Goal: Information Seeking & Learning: Find specific page/section

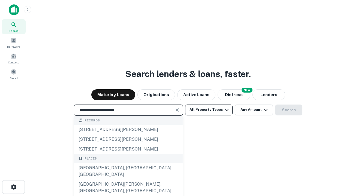
click at [128, 180] on div "[GEOGRAPHIC_DATA], [GEOGRAPHIC_DATA], [GEOGRAPHIC_DATA]" at bounding box center [128, 171] width 109 height 16
click at [209, 110] on button "All Property Types" at bounding box center [208, 110] width 47 height 11
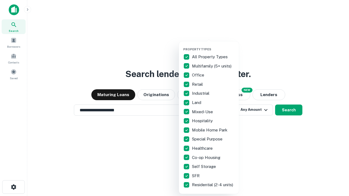
type input "**********"
click at [213, 46] on button "button" at bounding box center [213, 46] width 60 height 0
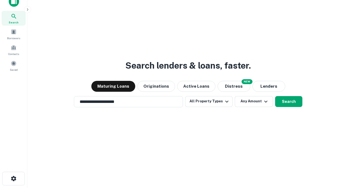
scroll to position [3, 66]
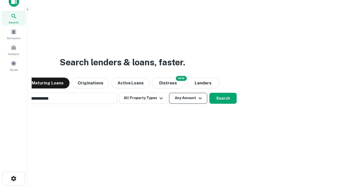
click at [169, 93] on button "Any Amount" at bounding box center [188, 98] width 38 height 11
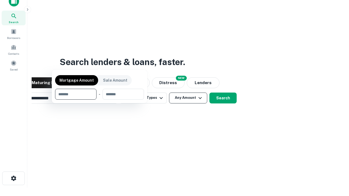
scroll to position [39, 154]
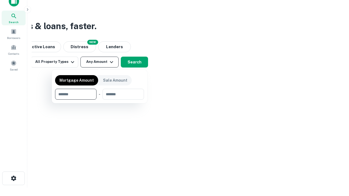
type input "*******"
click at [100, 100] on button "button" at bounding box center [99, 100] width 89 height 0
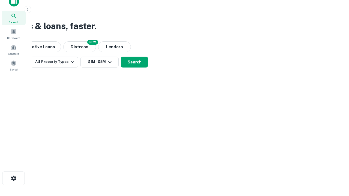
scroll to position [3, 101]
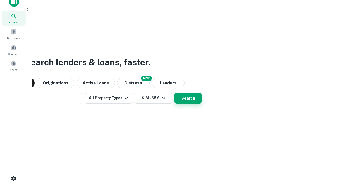
click at [175, 93] on button "Search" at bounding box center [188, 98] width 27 height 11
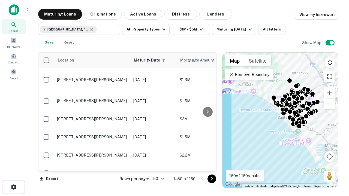
click at [158, 179] on body "Search Borrowers Contacts Saved Maturing Loans Originations Active Loans Distre…" at bounding box center [174, 98] width 349 height 196
click at [158, 165] on li "25" at bounding box center [158, 165] width 16 height 10
